Goal: Book appointment/travel/reservation

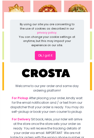
click at [42, 55] on button "Ok, I got it" at bounding box center [45, 55] width 21 height 9
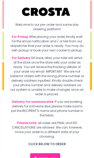
scroll to position [42, 0]
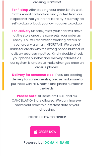
click at [40, 131] on button "ORDER NOW" at bounding box center [45, 131] width 30 height 11
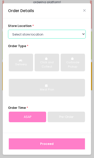
click at [16, 35] on select "Select store location Crosta Pizza - Salcedo Crosta Pizza - San Juan" at bounding box center [47, 34] width 78 height 9
select select "5fabb2e53664a8677beaeb89"
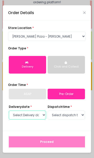
click at [18, 114] on select "Select Delivery date Monday, Sep 1st Tuesday, Sep 2nd Wednesday, Sep 3rd" at bounding box center [28, 115] width 38 height 9
click at [29, 114] on select "Select Delivery date Monday, Sep 1st Tuesday, Sep 2nd Wednesday, Sep 3rd" at bounding box center [28, 115] width 38 height 9
select select "2025-09-02"
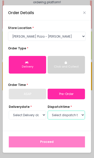
click at [54, 113] on select "Select dispatch time 12:00 PM - 12:30 PM 12:30 PM - 01:00 PM 01:00 PM - 01:30 P…" at bounding box center [67, 115] width 38 height 9
select select "14:30"
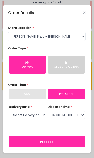
click at [27, 137] on button "Proceed" at bounding box center [47, 141] width 77 height 11
